Goal: Task Accomplishment & Management: Manage account settings

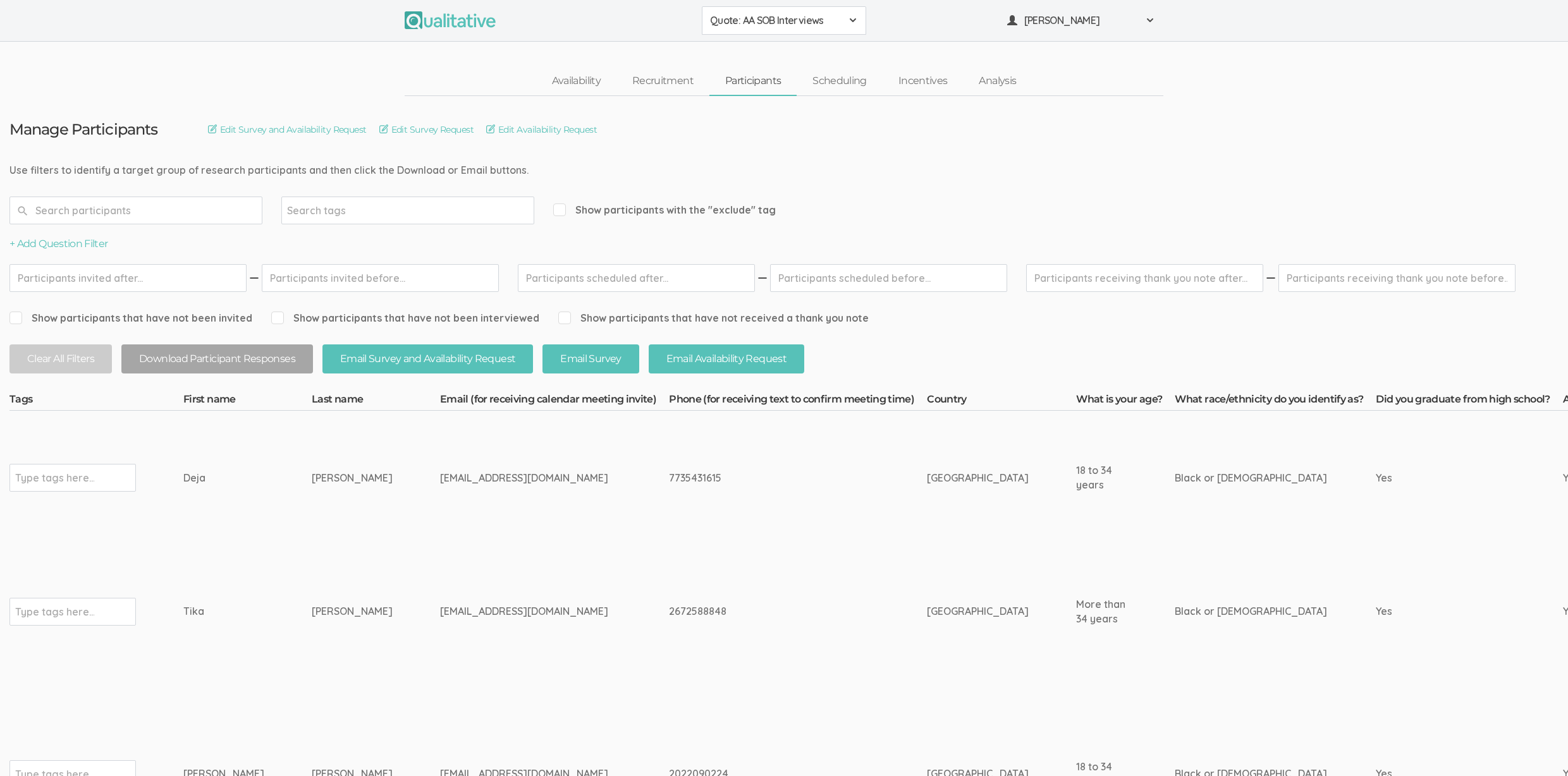
click at [510, 700] on td "driajoseph13@gmail.com" at bounding box center [554, 773] width 229 height 191
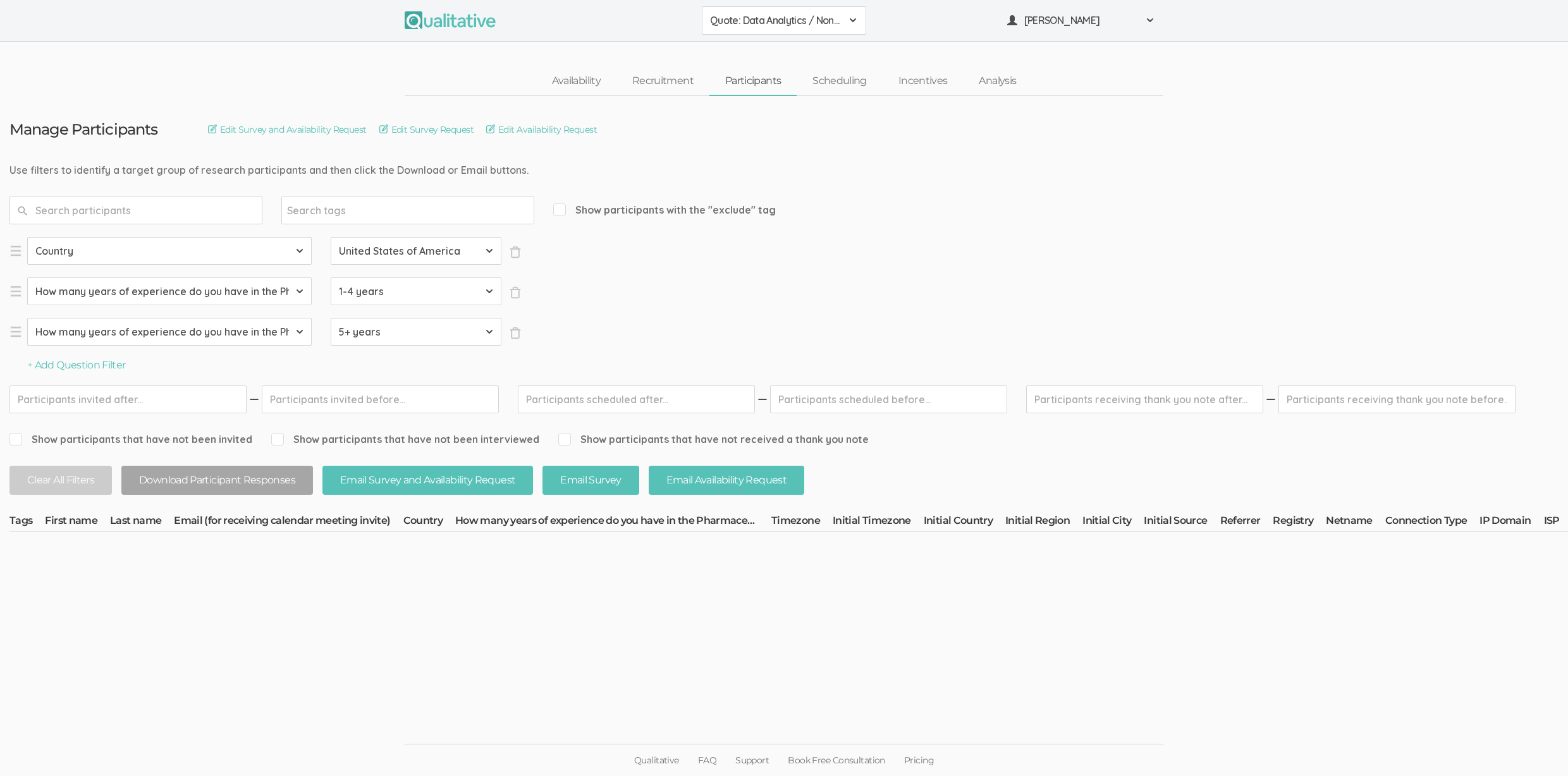
click at [510, 701] on ui-view "Qualitative FAQ Support Book Free Consultation Pricing" at bounding box center [784, 728] width 1568 height 95
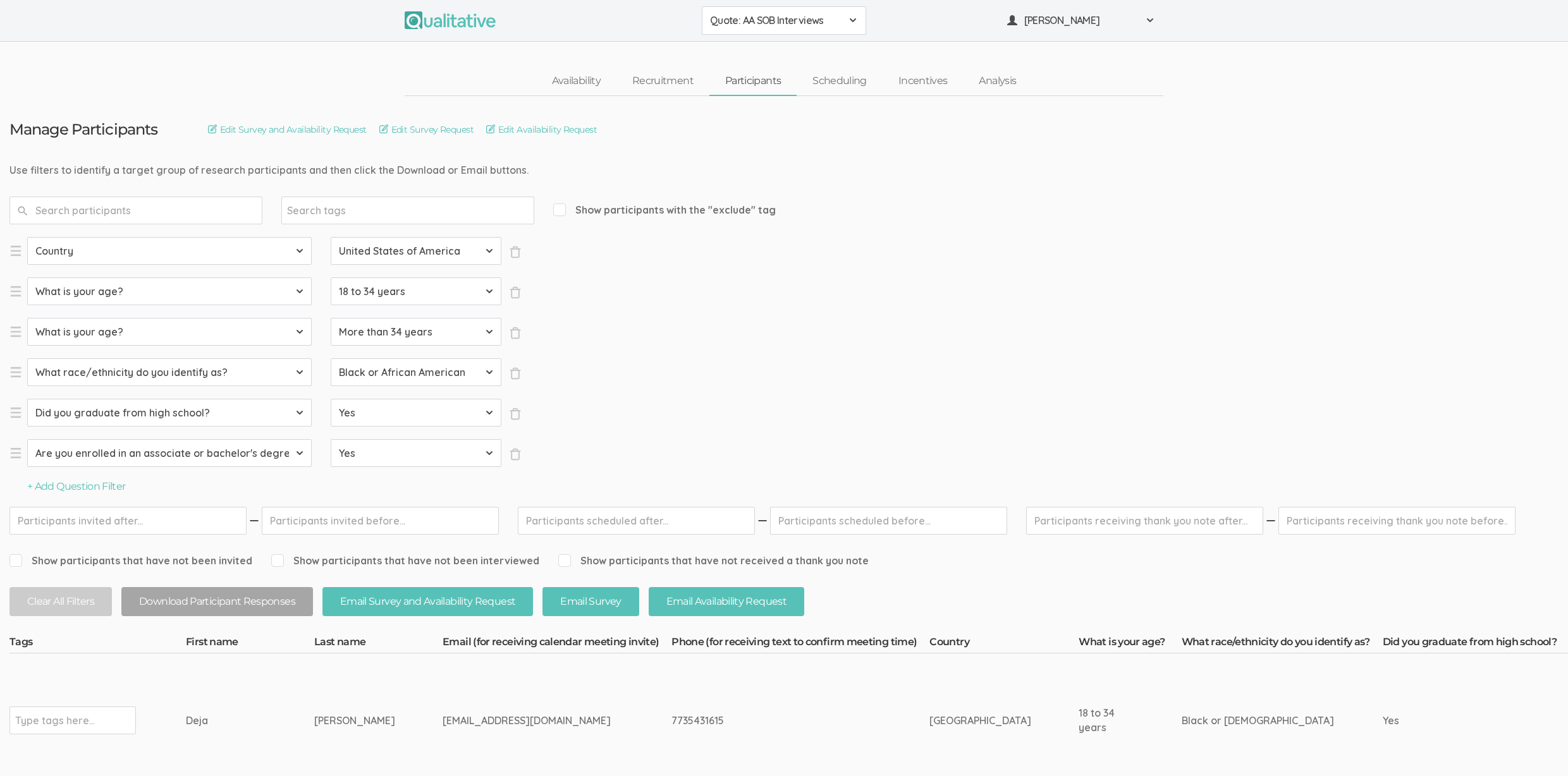
click at [510, 700] on td "dejaharvey20@gmail.com" at bounding box center [557, 721] width 229 height 134
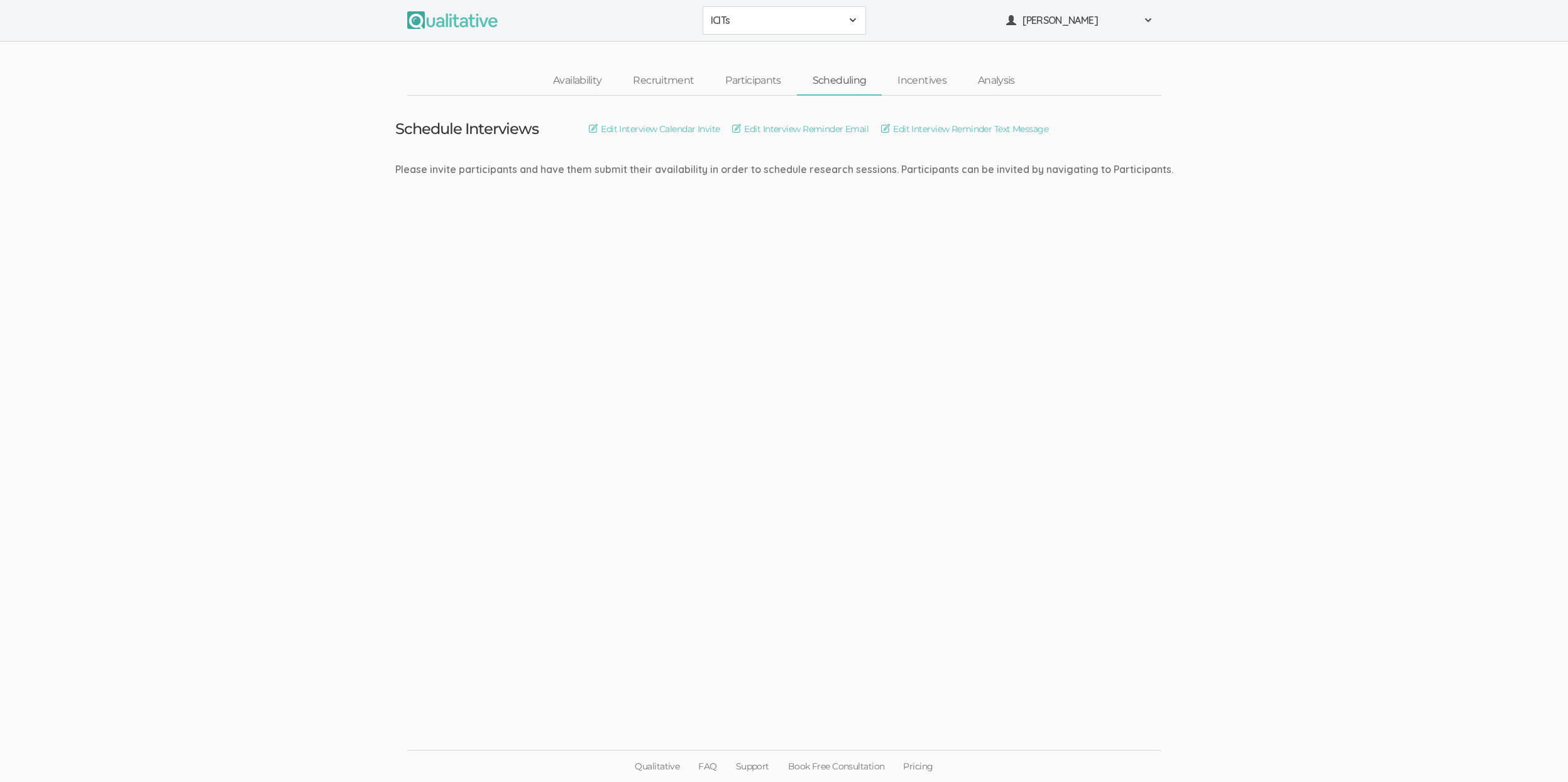
click at [222, 57] on ui-view "Availability Recruitment Participants Scheduling Incentives Analysis" at bounding box center [784, 69] width 1568 height 54
click at [198, 382] on ui-view "Schedule Interviews Edit Interview Calendar Invite Edit Interview Reminder Emai…" at bounding box center [784, 391] width 1568 height 591
click at [556, 273] on ui-view "Schedule Interviews Edit Interview Calendar Invite Edit Interview Reminder Emai…" at bounding box center [784, 391] width 1568 height 591
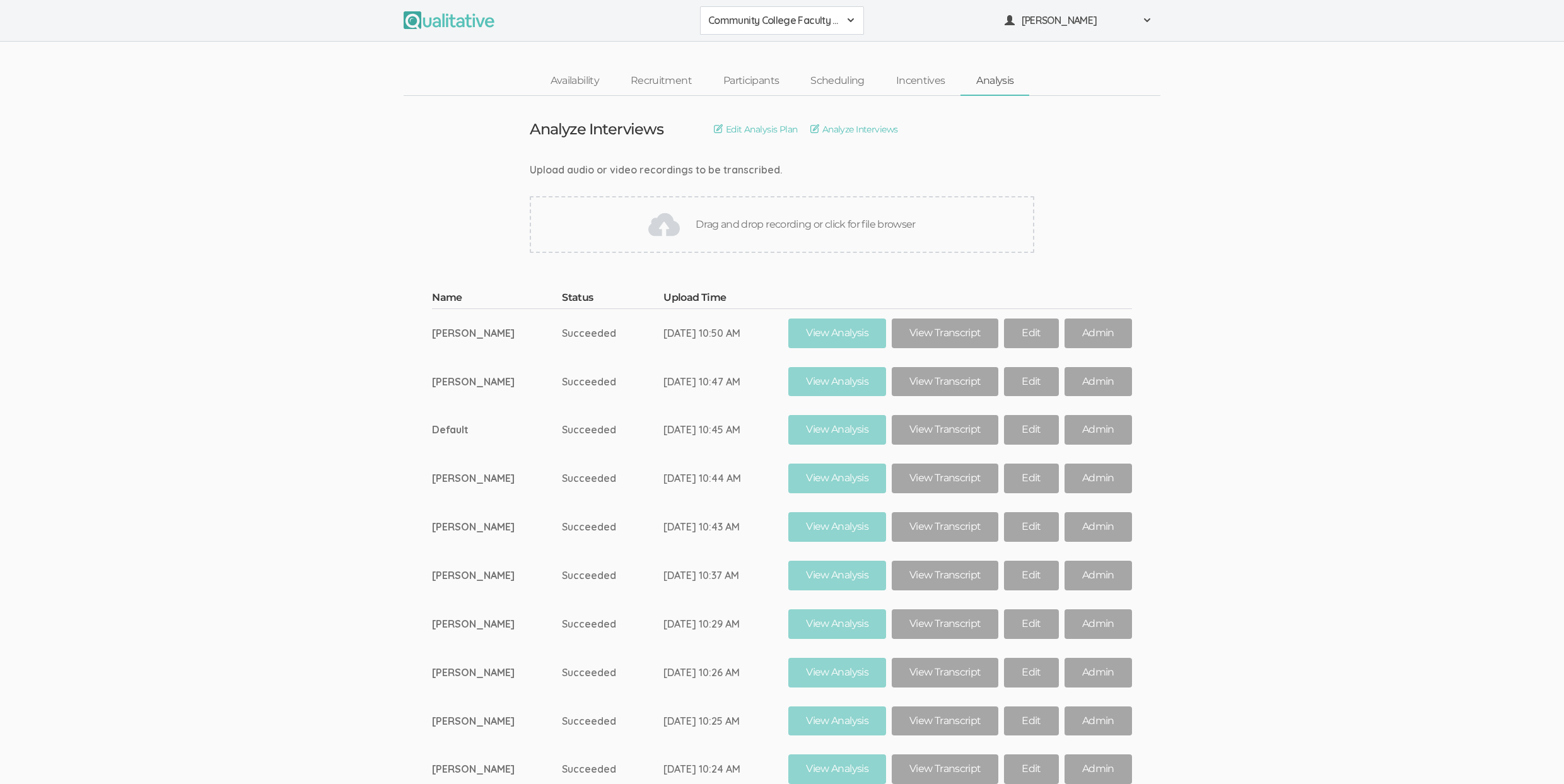
click at [422, 653] on ui-view "Name Status Upload Time Terri Succeeded Sep 02, 10:50 AM View Analysis View Tra…" at bounding box center [782, 532] width 1564 height 522
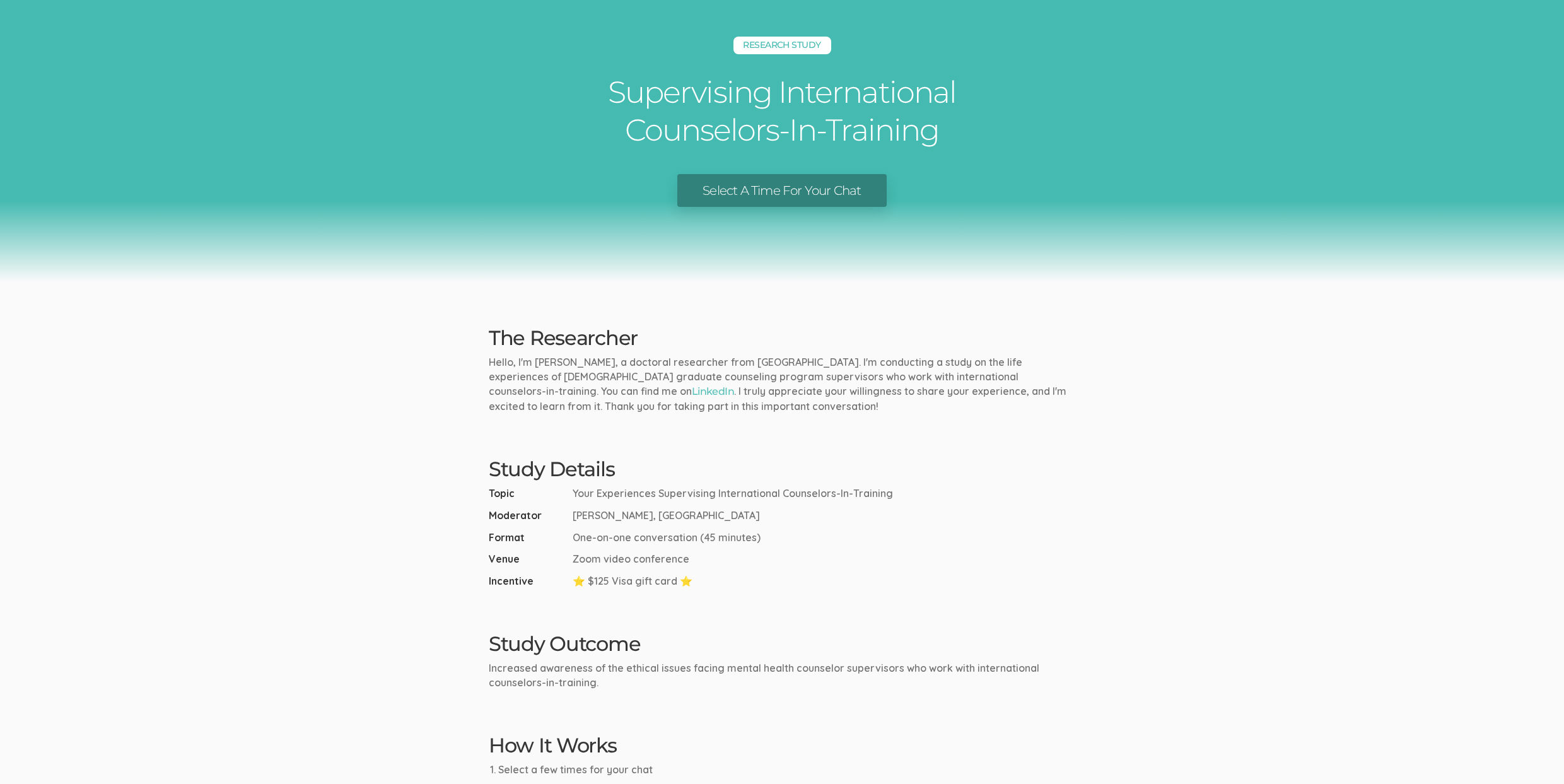
scroll to position [38, 0]
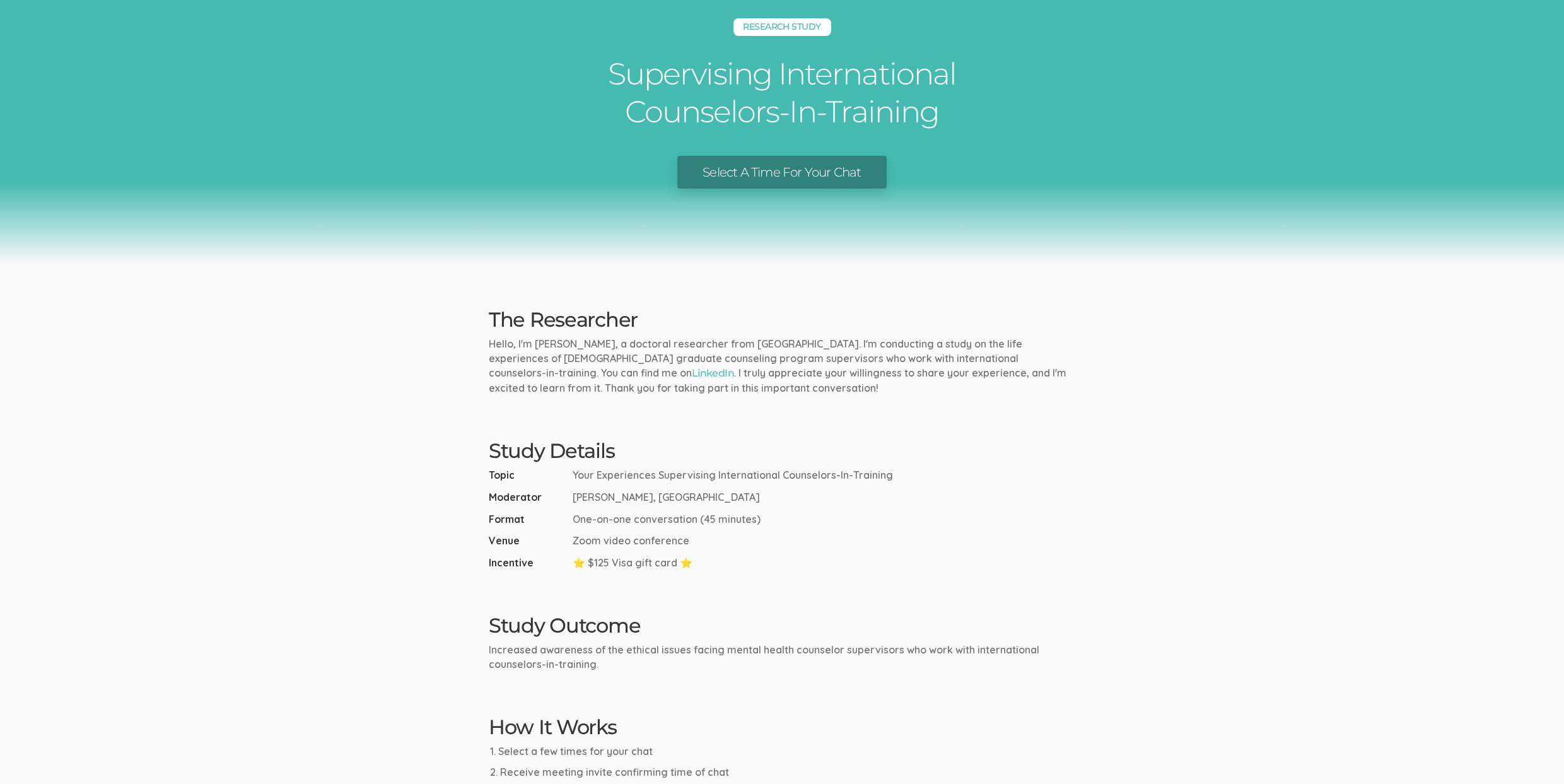
click at [762, 163] on link "Select A Time For Your Chat" at bounding box center [782, 172] width 208 height 33
click at [263, 384] on ui-view "Research Study Supervising International Counselors-In-Training Select A Time F…" at bounding box center [782, 448] width 1564 height 974
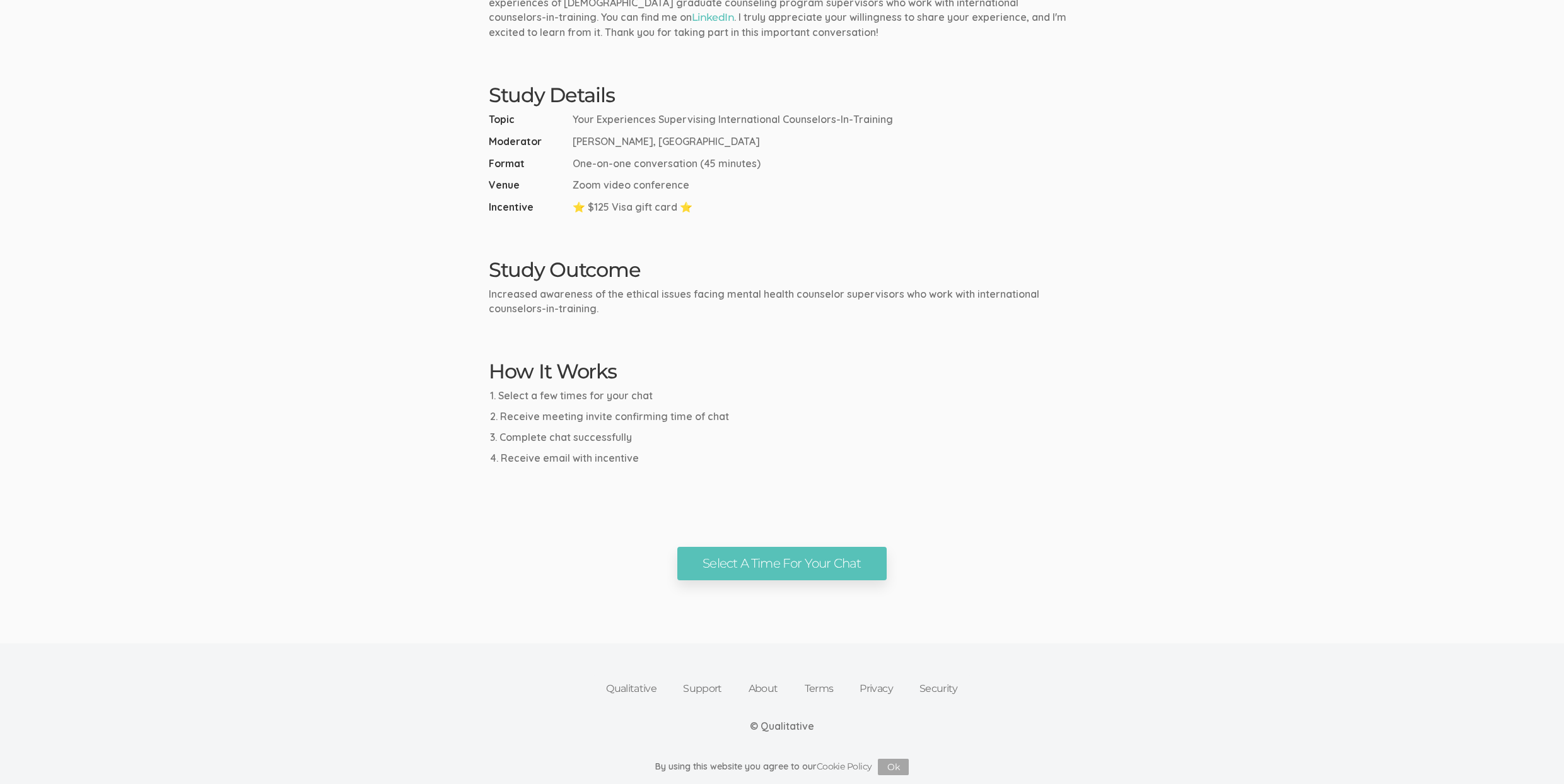
scroll to position [0, 0]
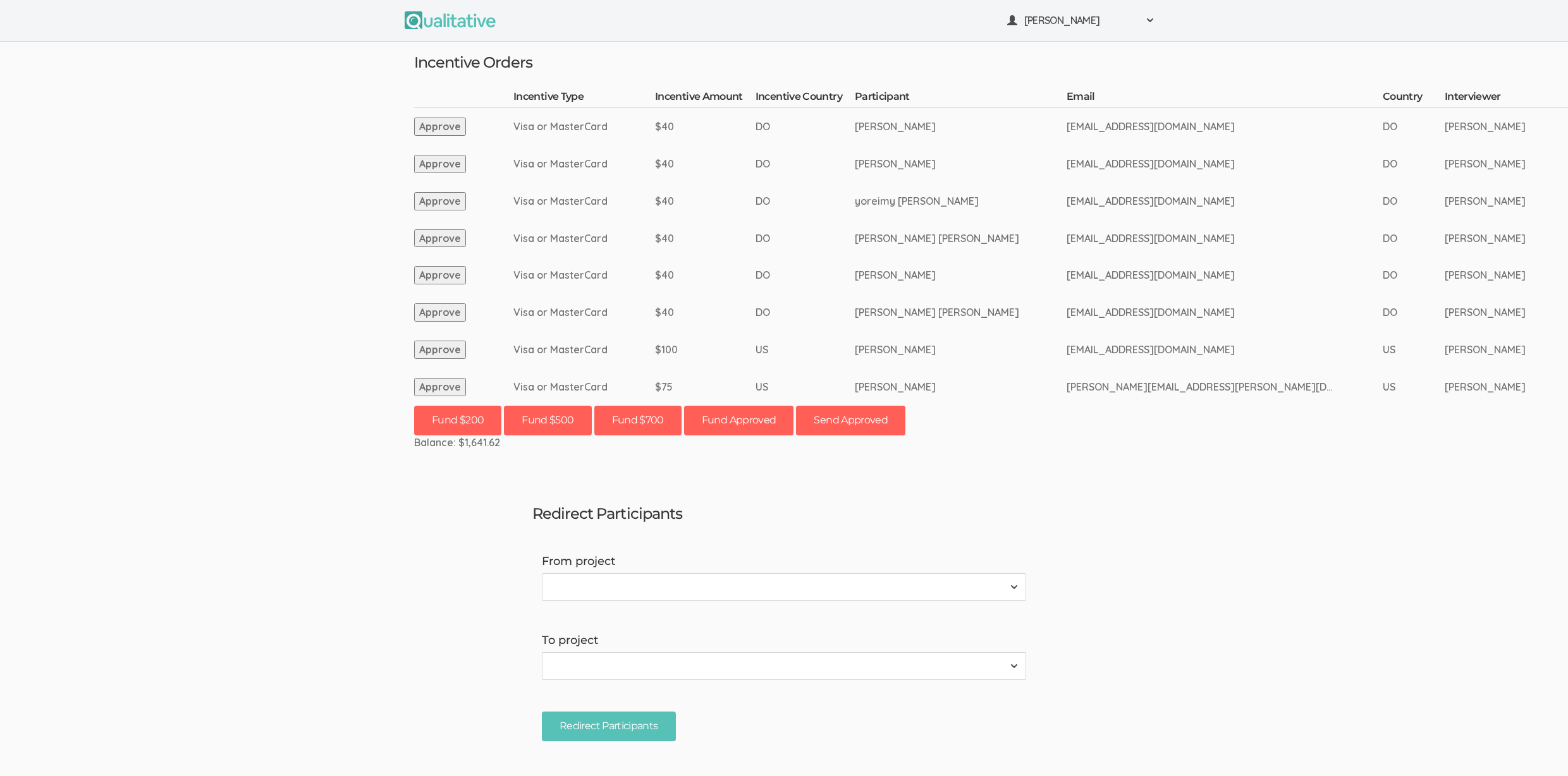
click at [165, 359] on ui-view "Neal Samarakkody Project Workspace Profile Organization Settings" at bounding box center [784, 388] width 1568 height 776
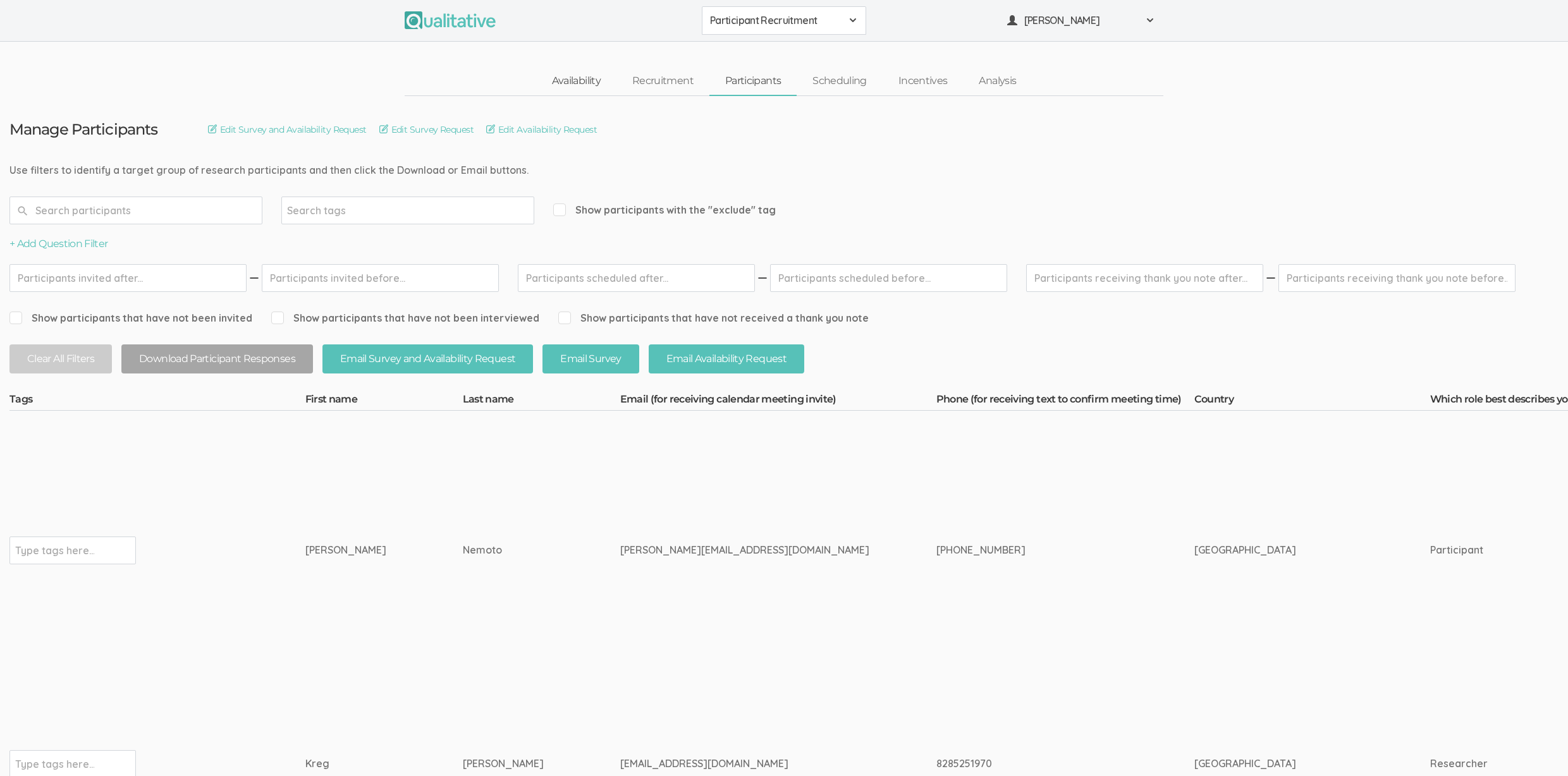
click at [564, 83] on link "Availability" at bounding box center [576, 81] width 80 height 27
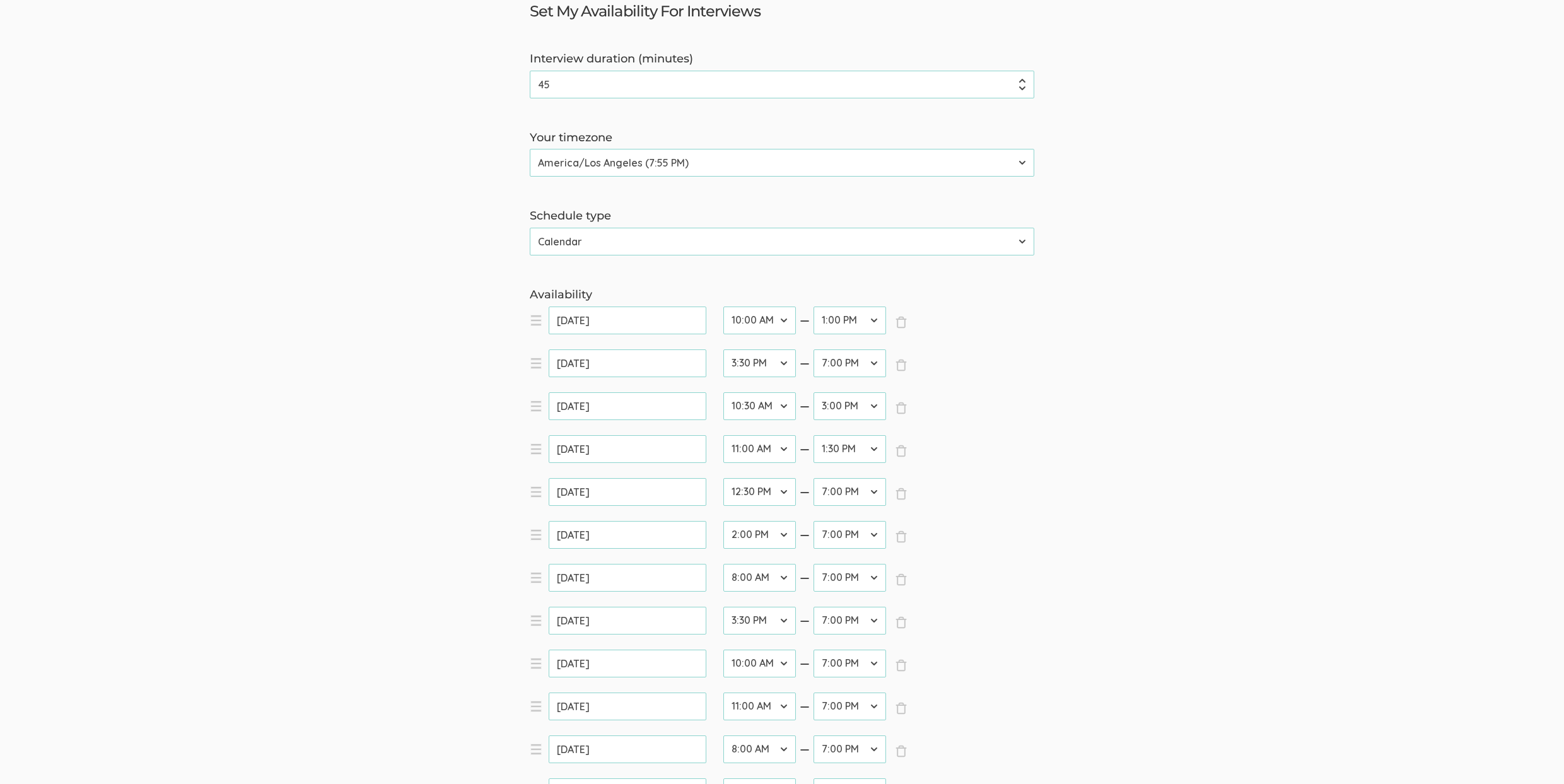
scroll to position [216, 0]
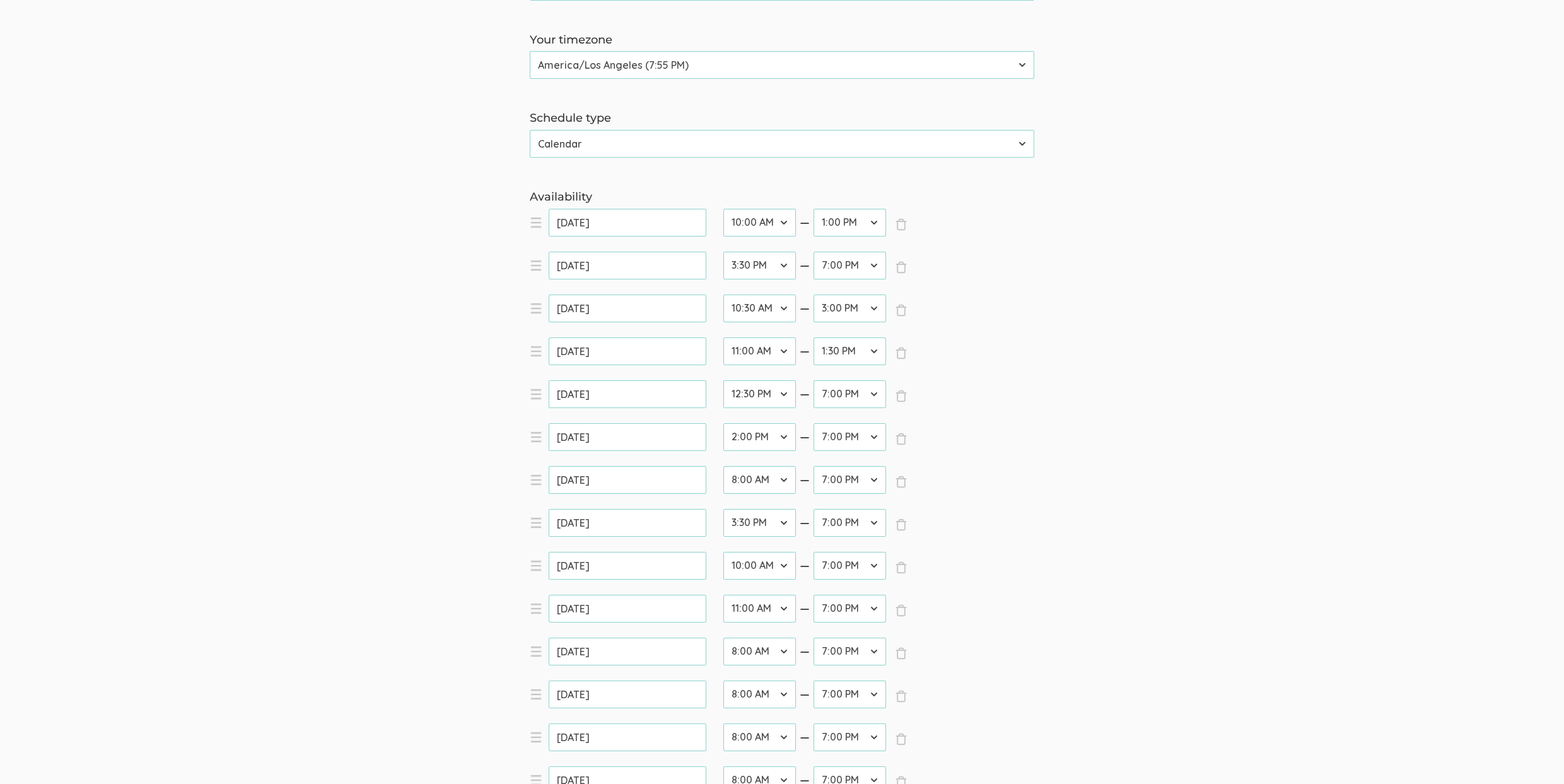
click at [754, 560] on select "12:00 AM 12:30 AM 1:00 AM 1:30 AM 2:00 AM 2:30 AM 3:00 AM 3:30 AM 4:00 AM 4:30 …" at bounding box center [760, 565] width 73 height 28
select select "23"
click at [724, 551] on select "12:00 AM 12:30 AM 1:00 AM 1:30 AM 2:00 AM 2:30 AM 3:00 AM 3:30 AM 4:00 AM 4:30 …" at bounding box center [760, 565] width 73 height 28
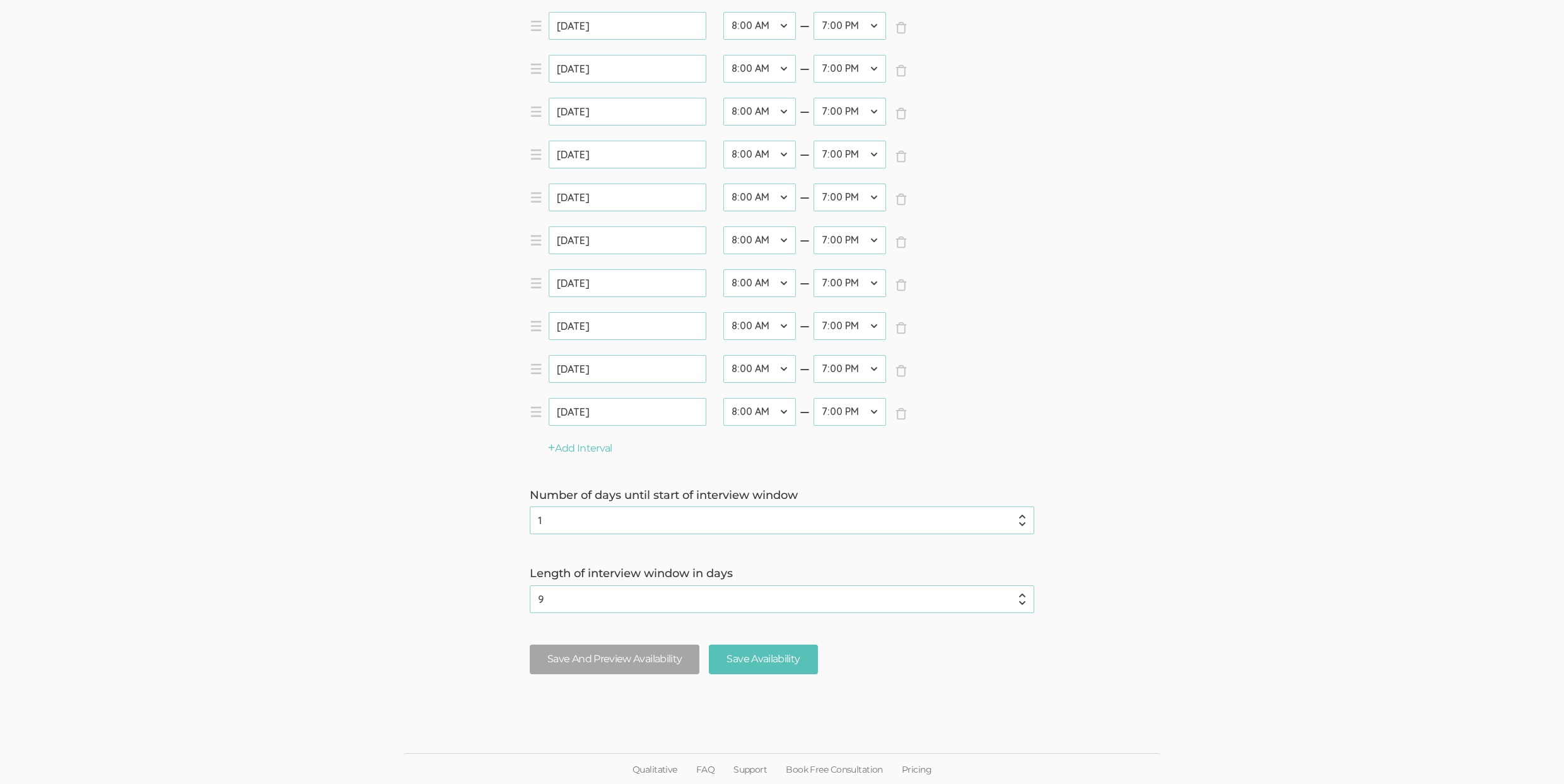
scroll to position [970, 0]
click at [558, 645] on button "Save And Preview Availability" at bounding box center [614, 658] width 169 height 30
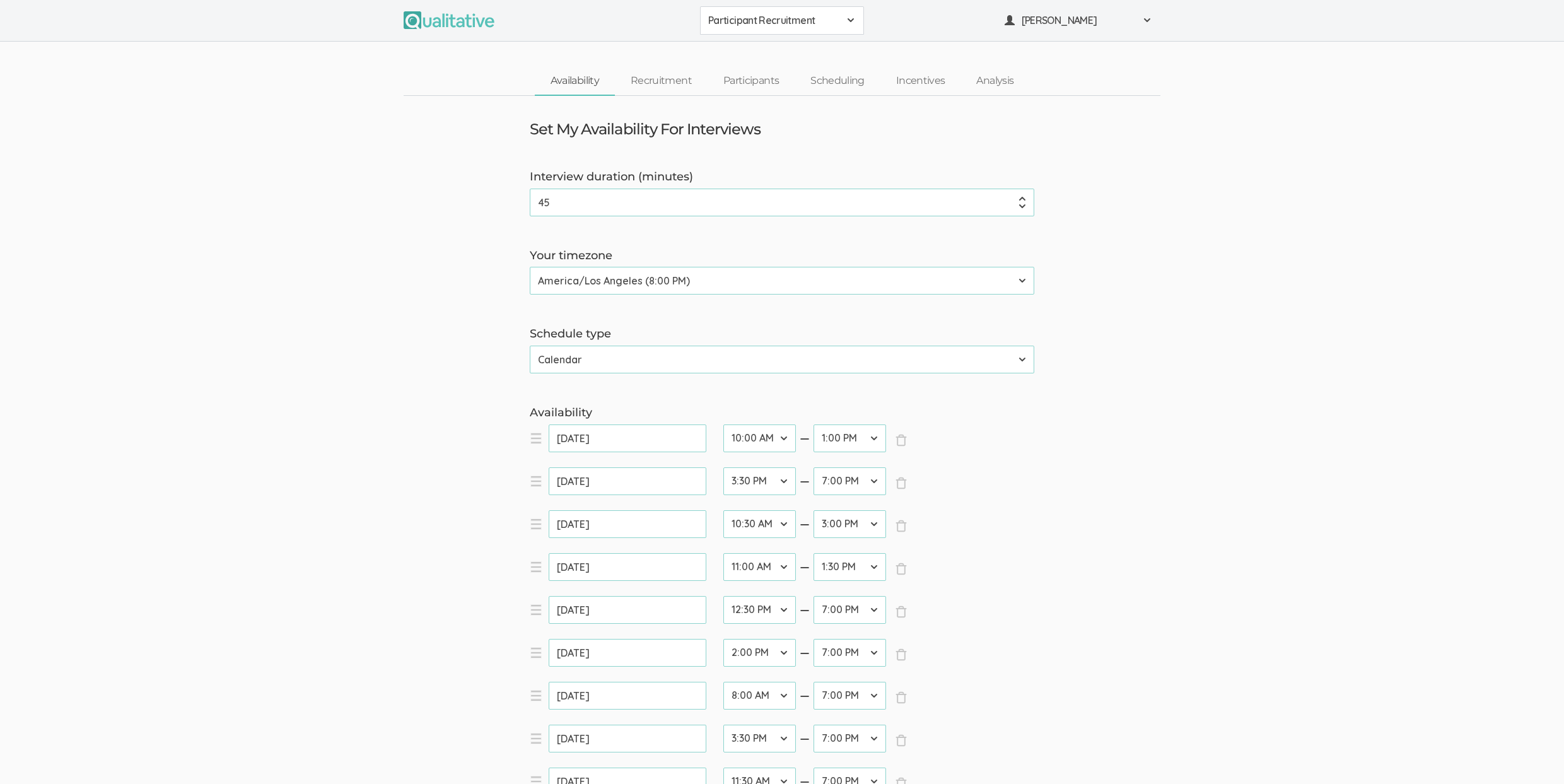
click at [709, 75] on link "Participants" at bounding box center [752, 81] width 87 height 27
click at [752, 79] on link "Participants" at bounding box center [752, 81] width 87 height 27
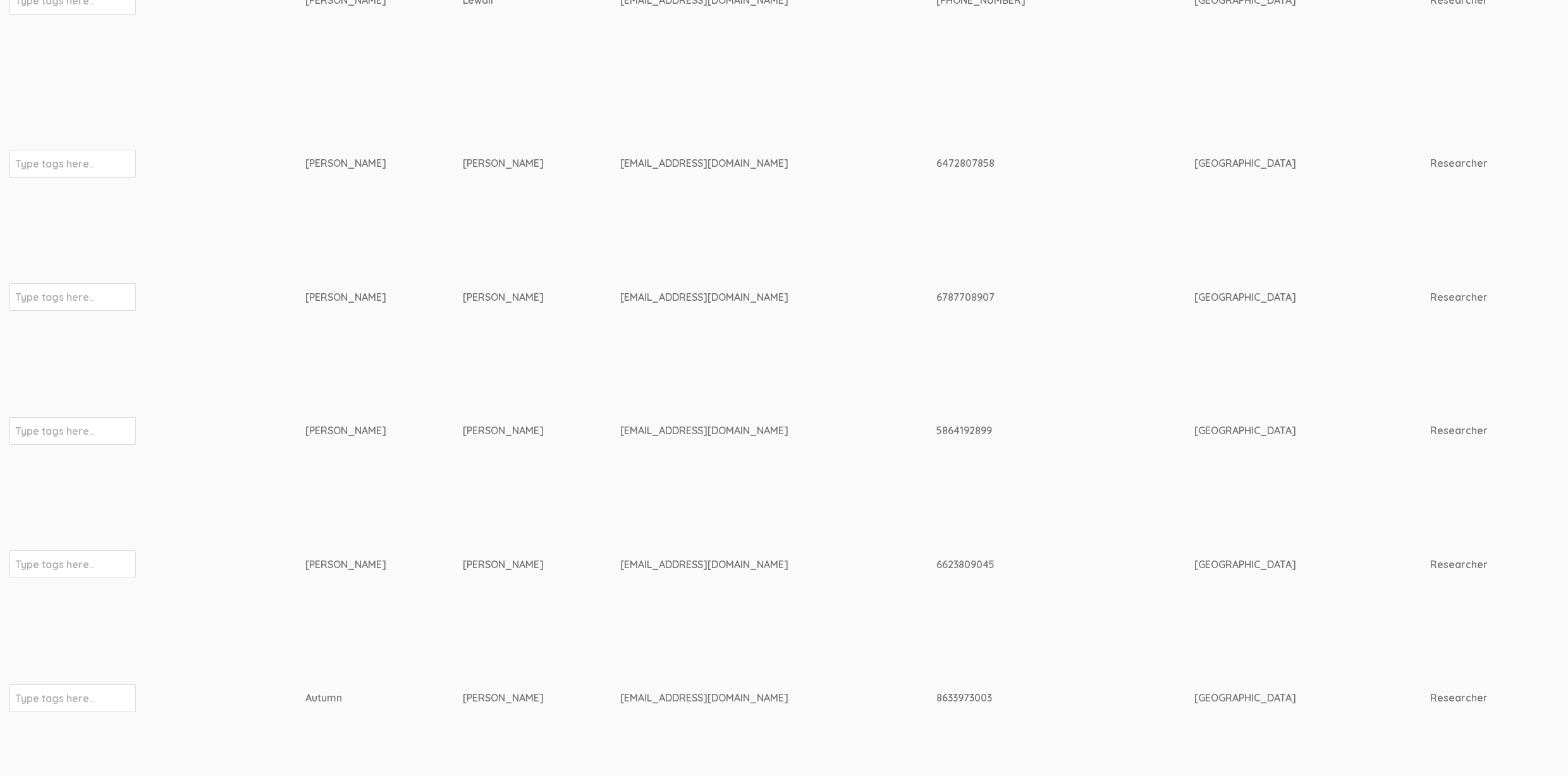
scroll to position [5253, 3999]
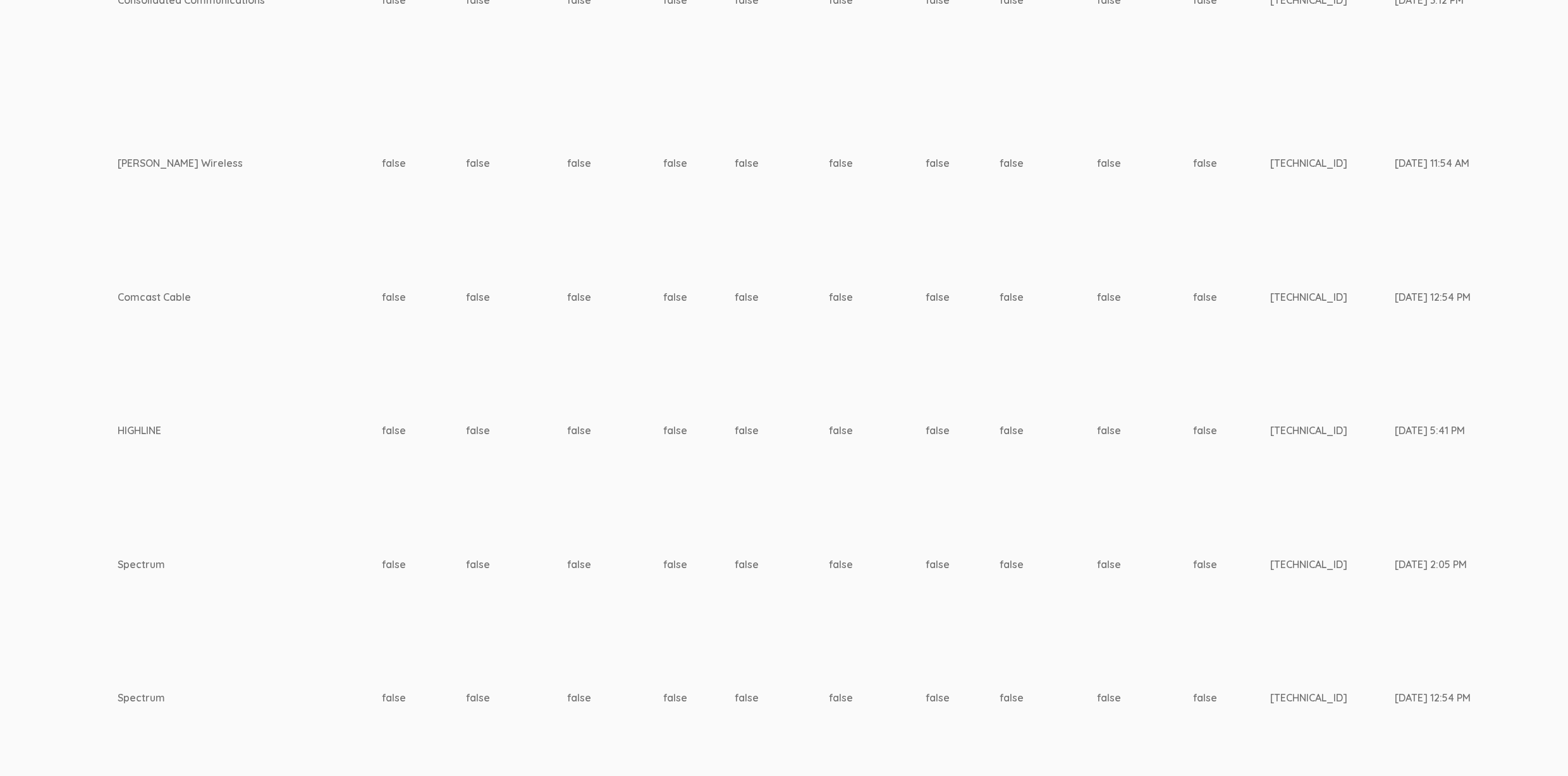
click at [925, 173] on td "false" at bounding box center [962, 164] width 74 height 134
click at [735, 142] on td "false" at bounding box center [783, 164] width 95 height 134
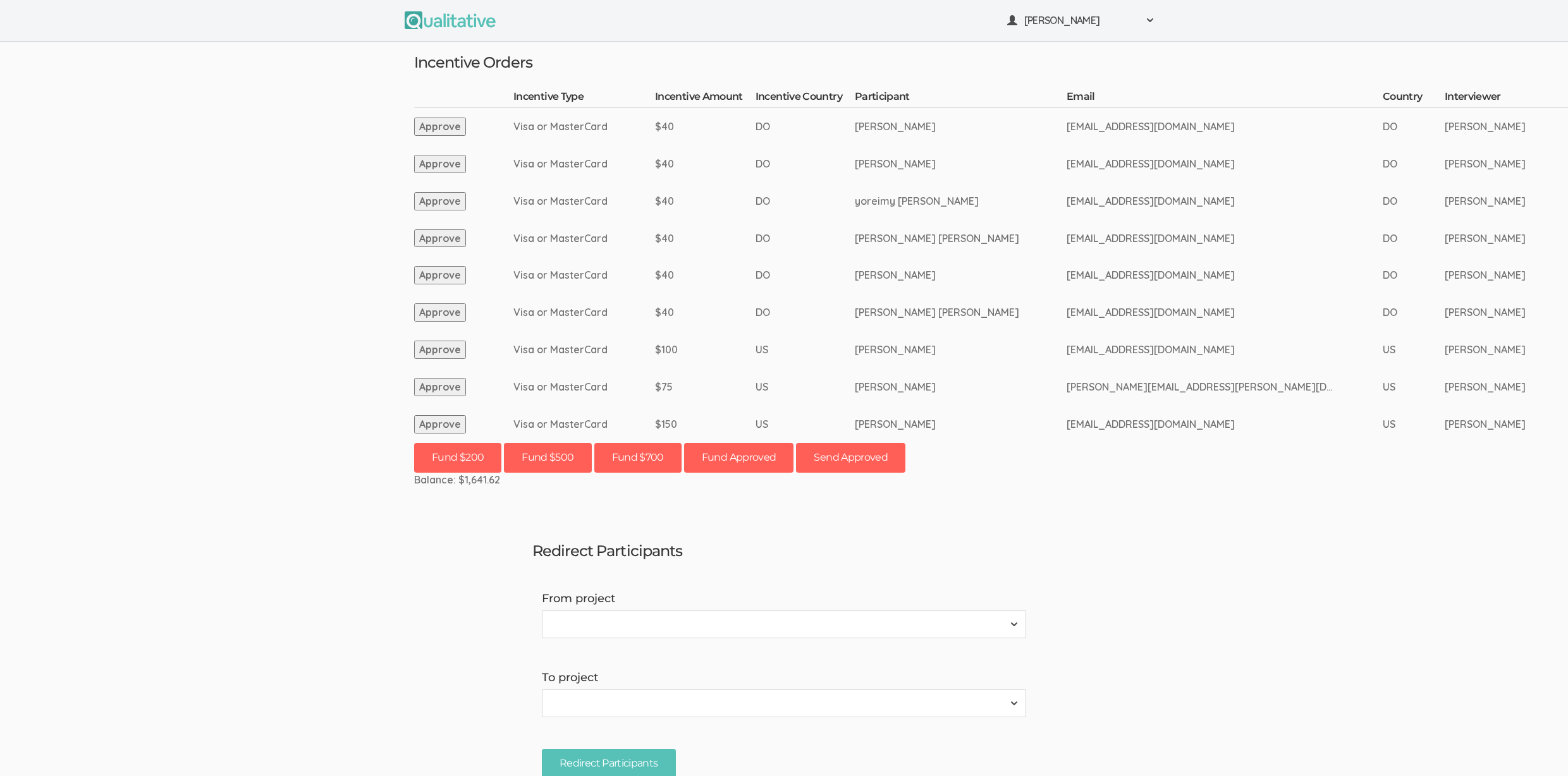
click at [436, 421] on button "Approve" at bounding box center [440, 424] width 52 height 19
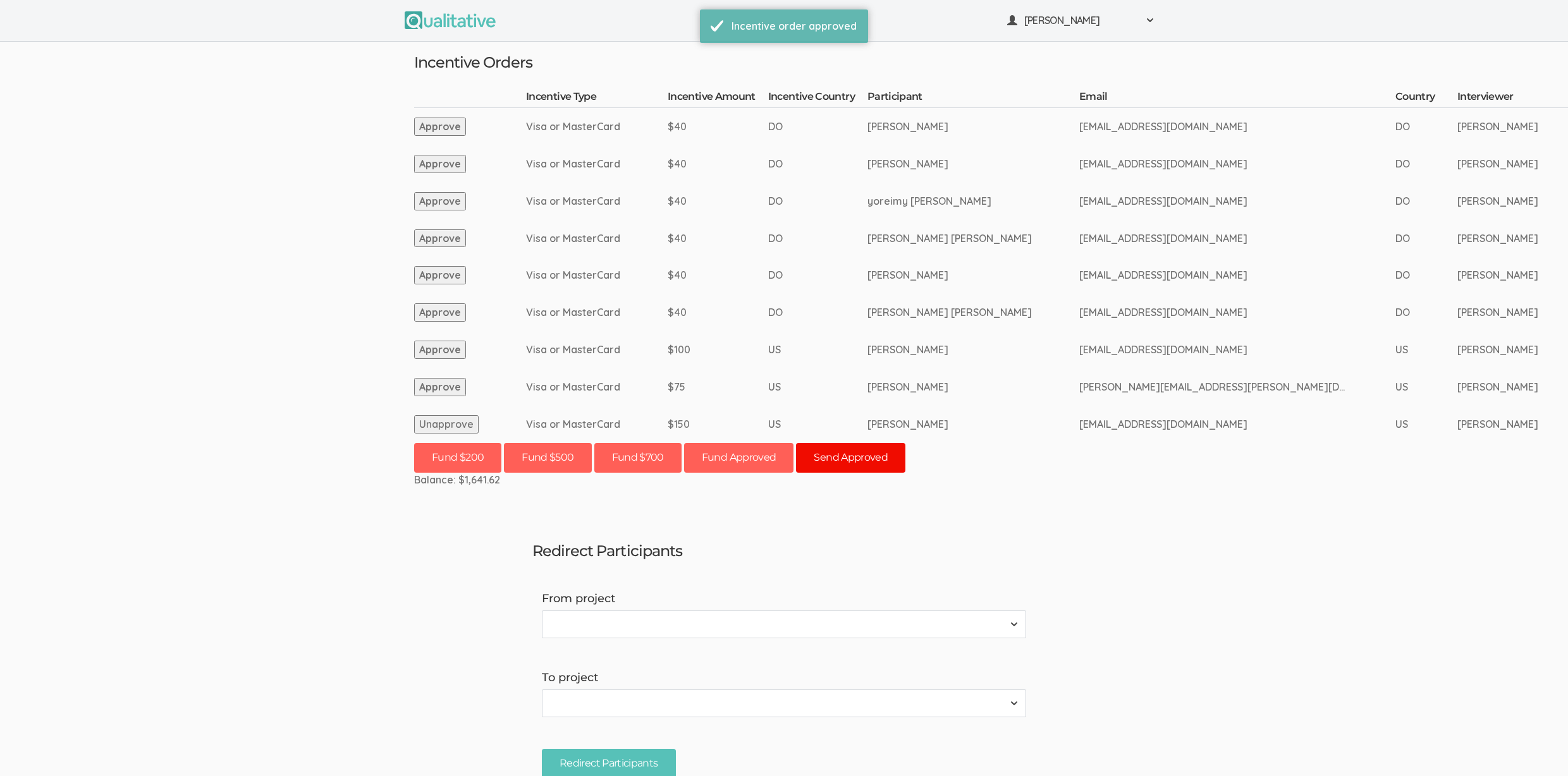
click at [865, 463] on button "Send Approved" at bounding box center [850, 458] width 109 height 30
click at [170, 189] on ui-view "Neal Samarakkody Project Workspace Profile Organization Settings" at bounding box center [784, 388] width 1568 height 776
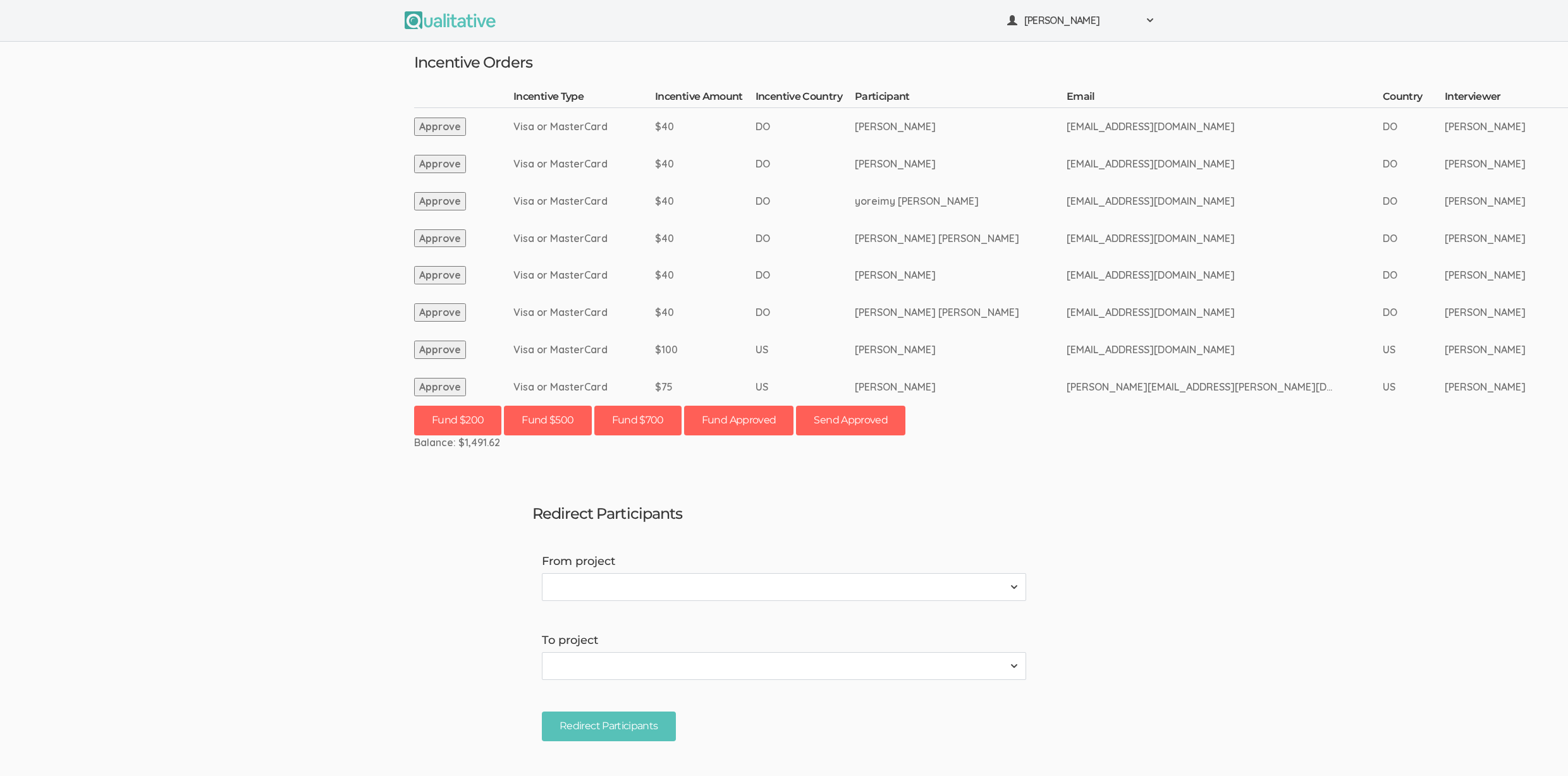
click at [959, 291] on td "Anyisel Alvarez Gonzalez" at bounding box center [960, 275] width 212 height 37
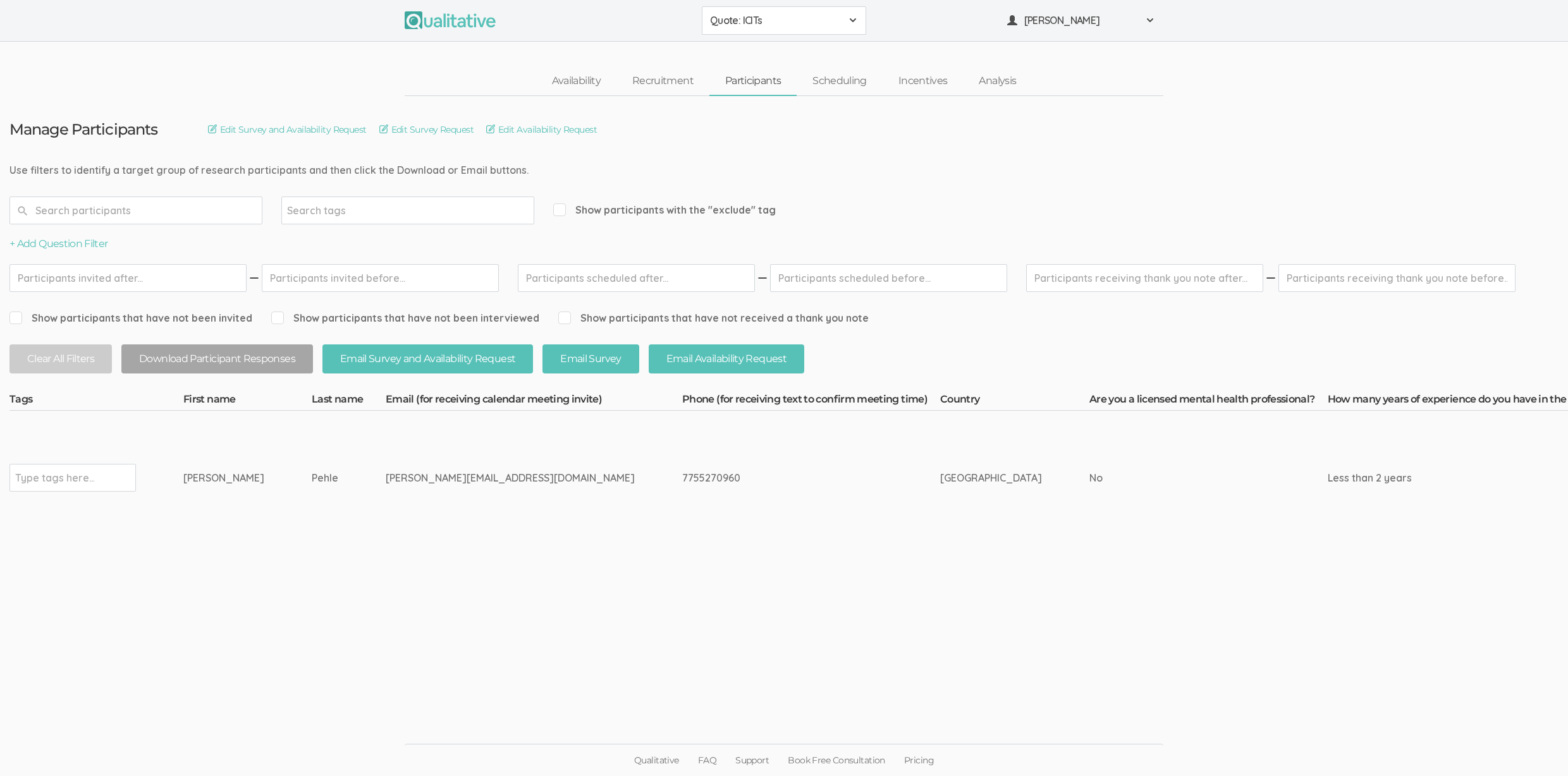
click at [409, 542] on td "stefani_pehle@yahoo.com" at bounding box center [534, 478] width 297 height 134
drag, startPoint x: 421, startPoint y: 475, endPoint x: 241, endPoint y: 484, distance: 180.2
click at [241, 484] on td "Stefani" at bounding box center [248, 478] width 129 height 134
